Goal: Task Accomplishment & Management: Use online tool/utility

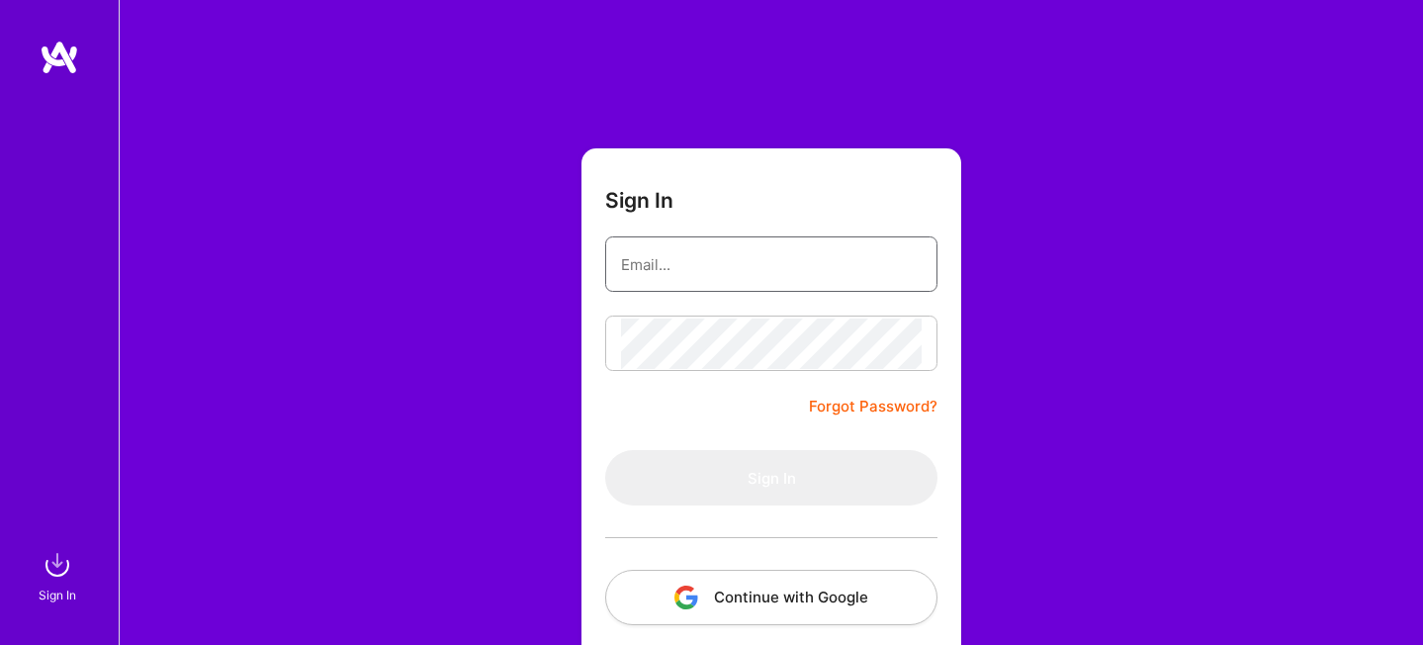
type input "[PERSON_NAME][EMAIL_ADDRESS][PERSON_NAME][DOMAIN_NAME]"
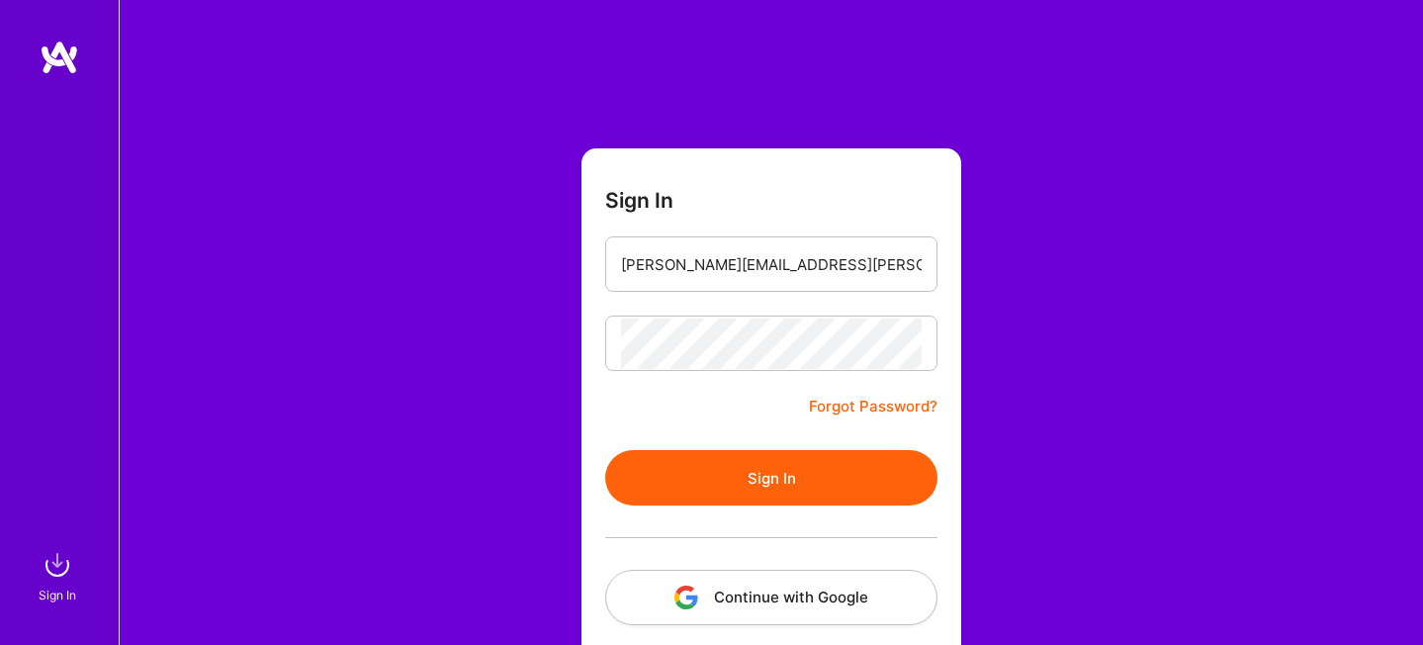
click at [672, 492] on button "Sign In" at bounding box center [771, 477] width 332 height 55
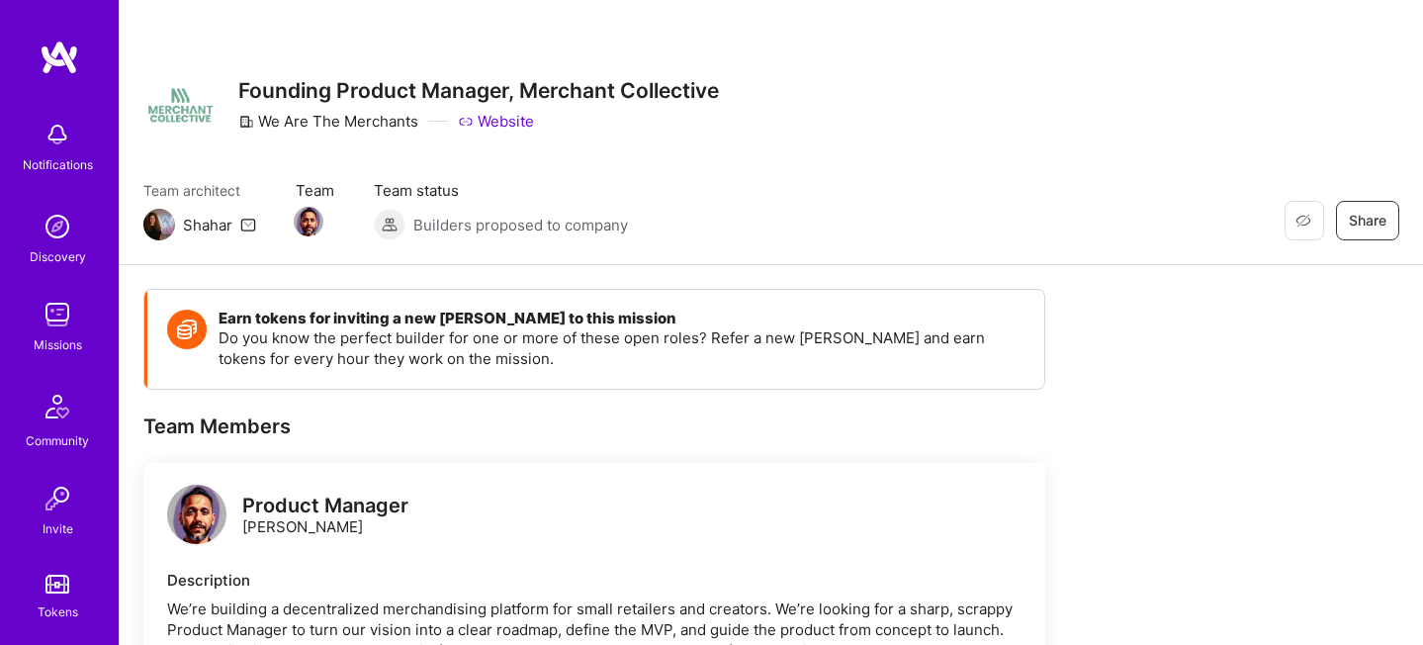
click at [53, 311] on img at bounding box center [58, 315] width 40 height 40
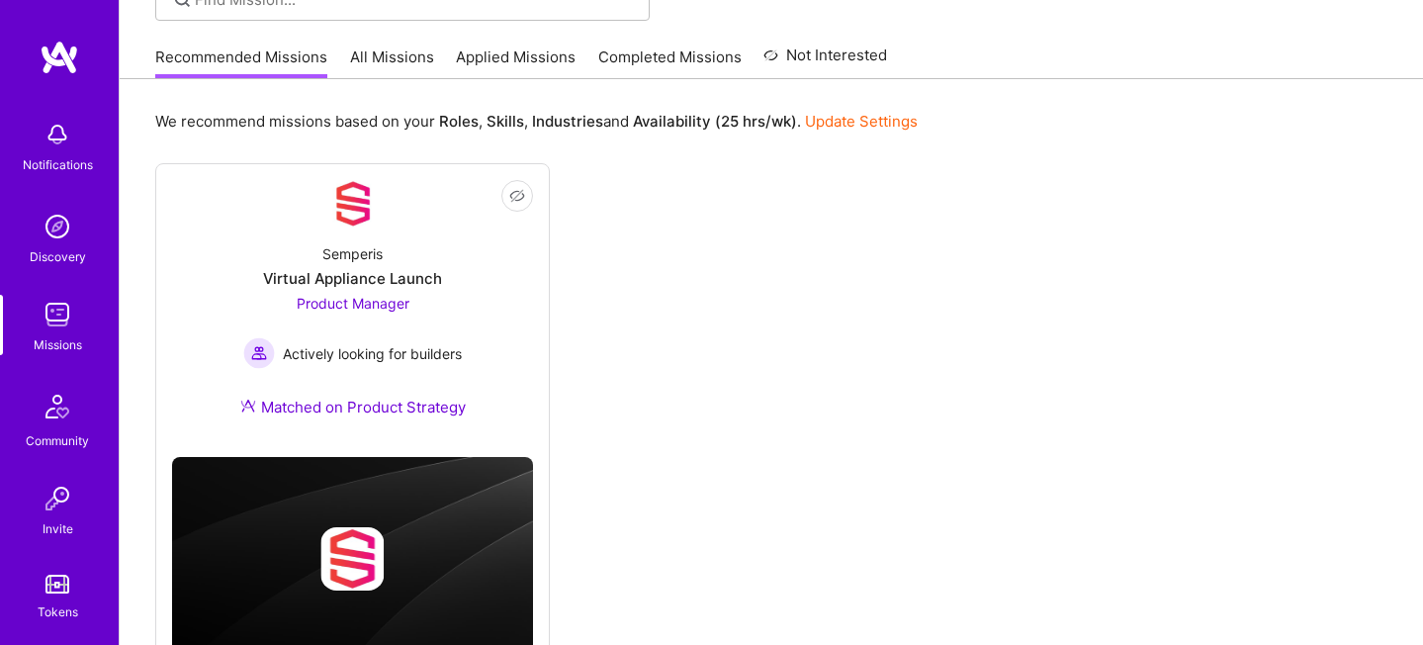
scroll to position [169, 0]
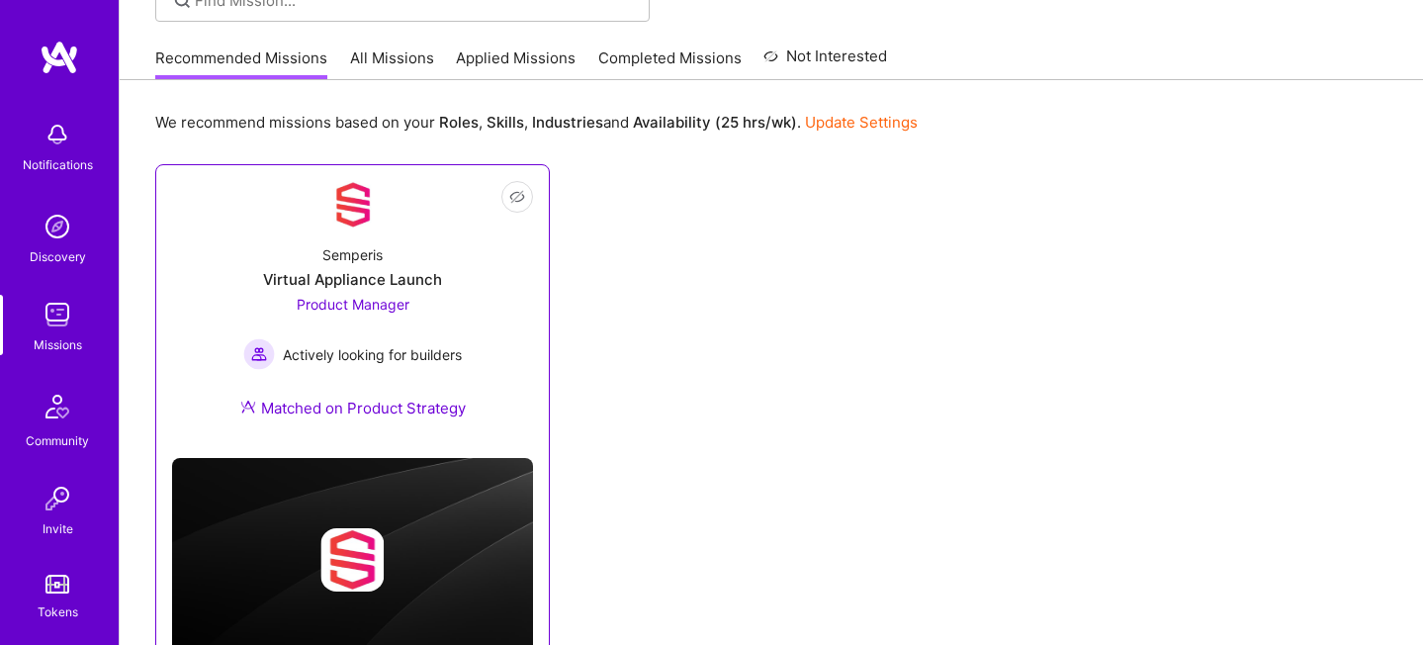
click at [490, 379] on div "Semperis Virtual Appliance Launch Product Manager Actively looking for builders…" at bounding box center [352, 335] width 361 height 214
